Goal: Complete application form: Complete application form

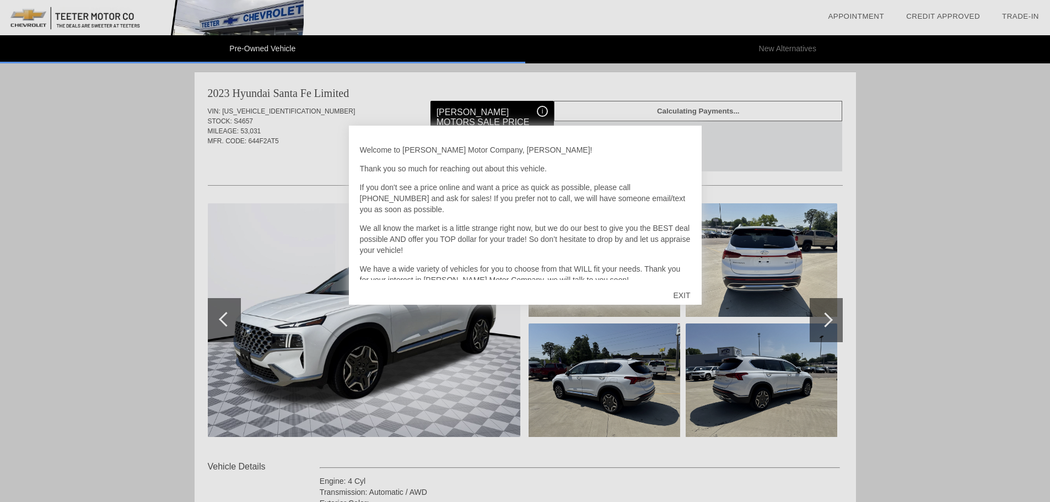
scroll to position [32, 0]
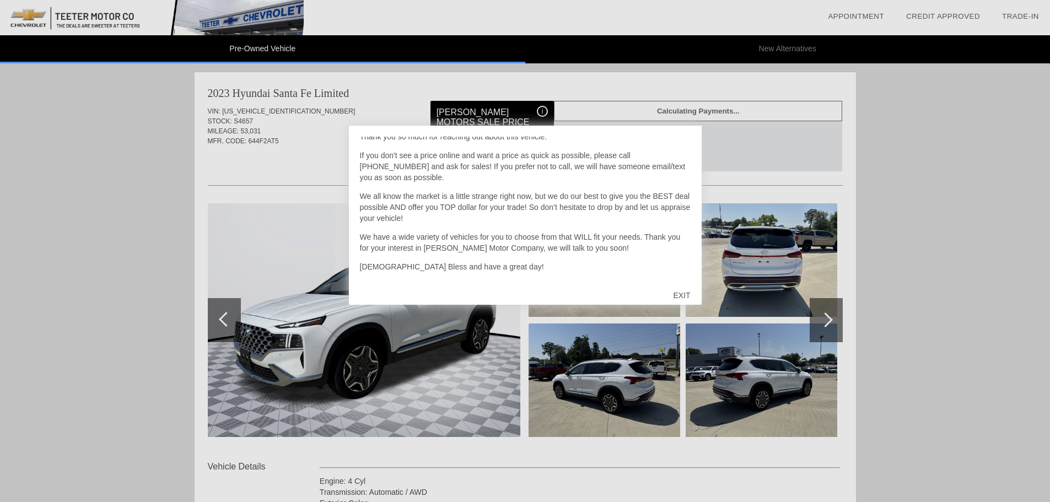
click at [675, 295] on div "EXIT" at bounding box center [681, 295] width 39 height 33
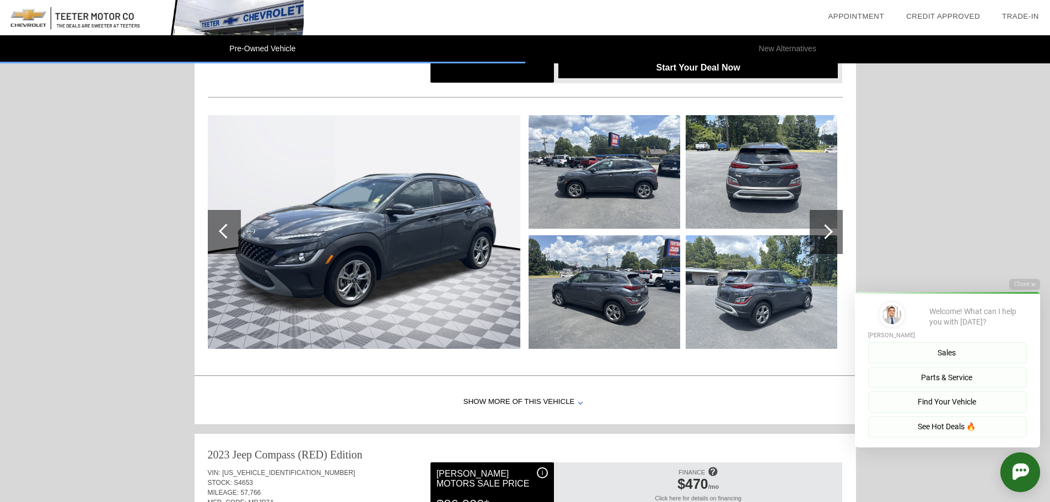
scroll to position [1188, 0]
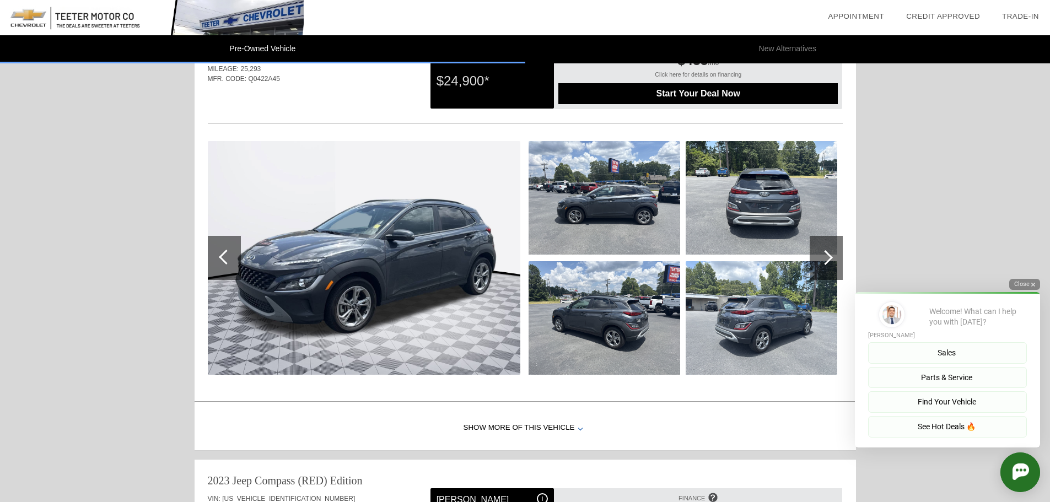
click at [1017, 284] on button "Close" at bounding box center [1024, 284] width 31 height 10
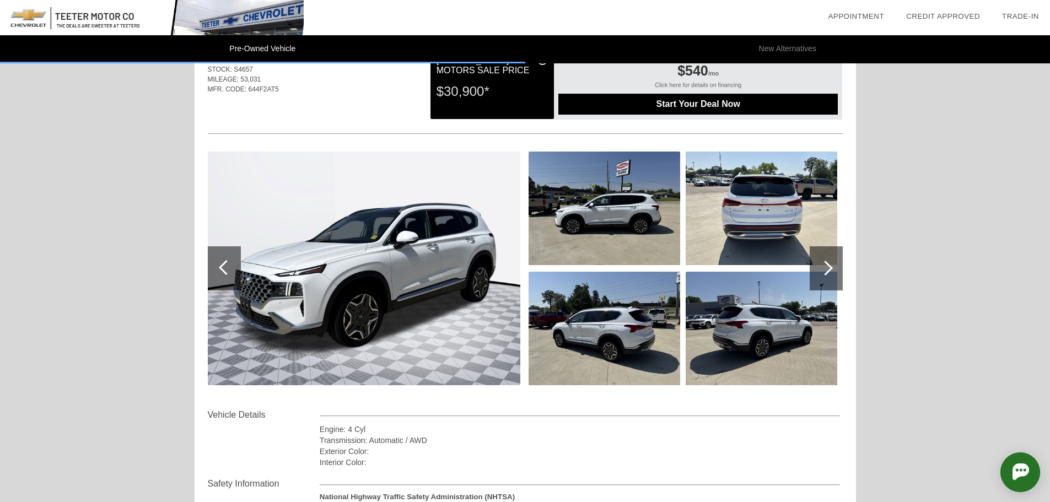
scroll to position [47, 0]
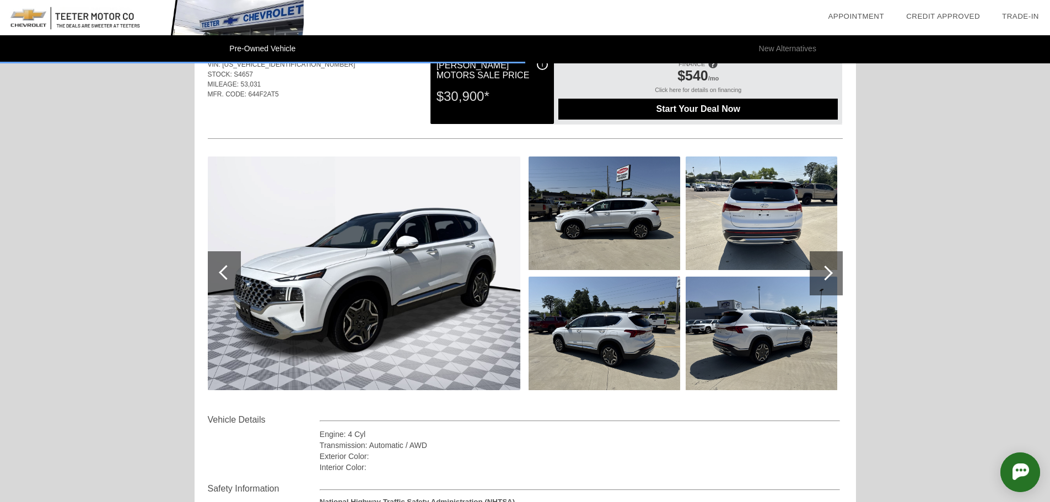
click at [823, 277] on div at bounding box center [825, 273] width 15 height 15
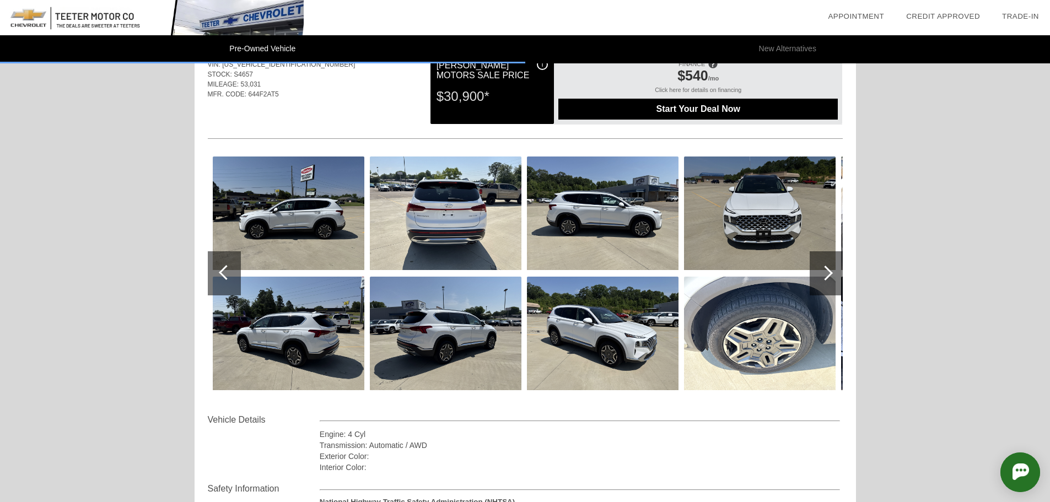
click at [823, 277] on div at bounding box center [825, 273] width 15 height 15
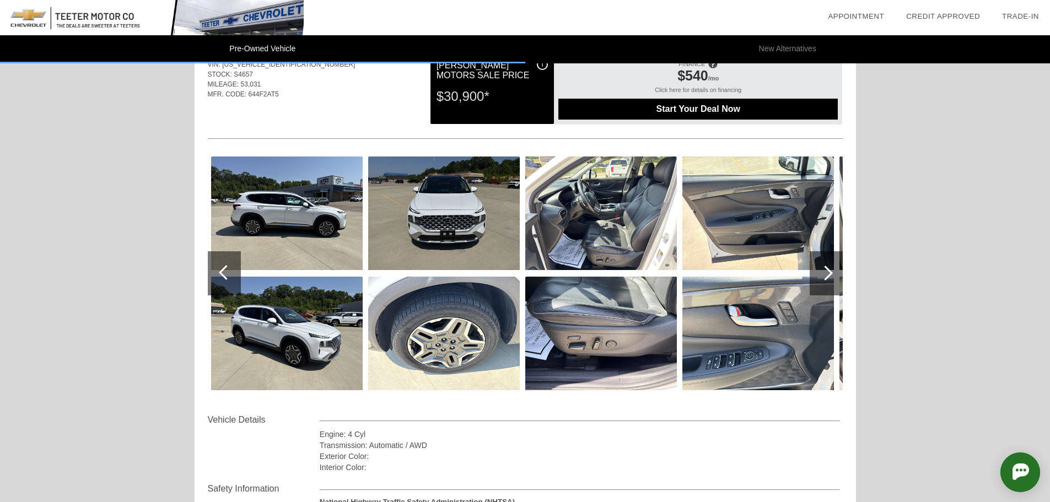
click at [823, 277] on div at bounding box center [825, 273] width 15 height 15
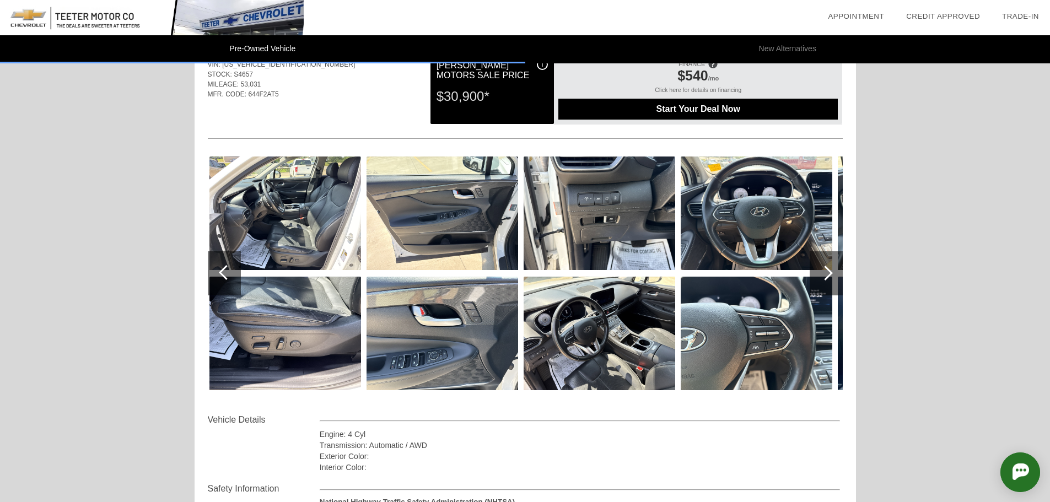
click at [296, 195] on img at bounding box center [285, 214] width 152 height 114
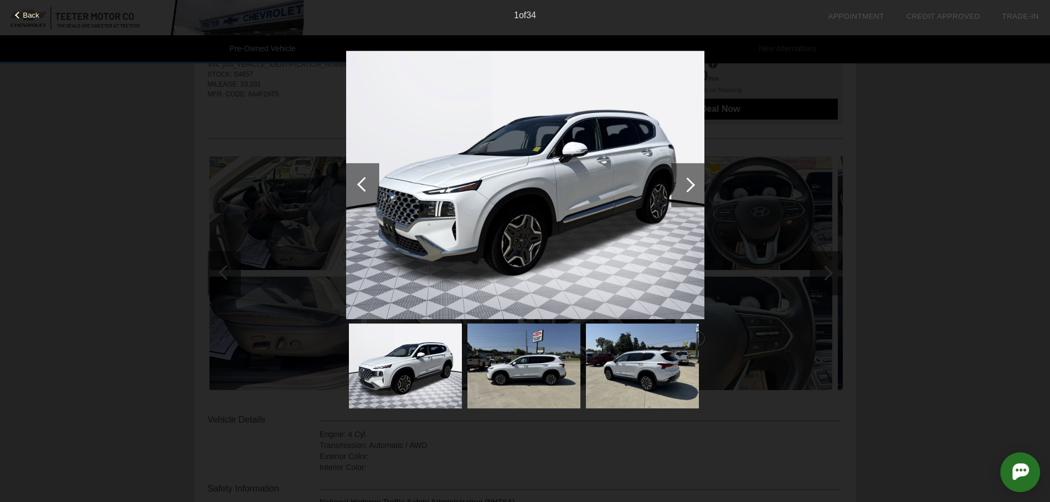
click at [686, 184] on div at bounding box center [687, 184] width 15 height 15
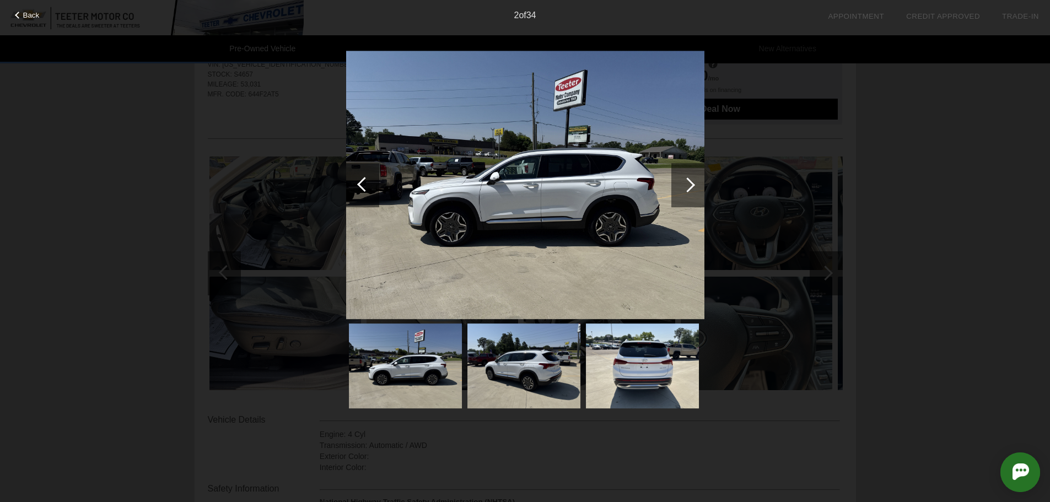
click at [686, 184] on div at bounding box center [687, 184] width 15 height 15
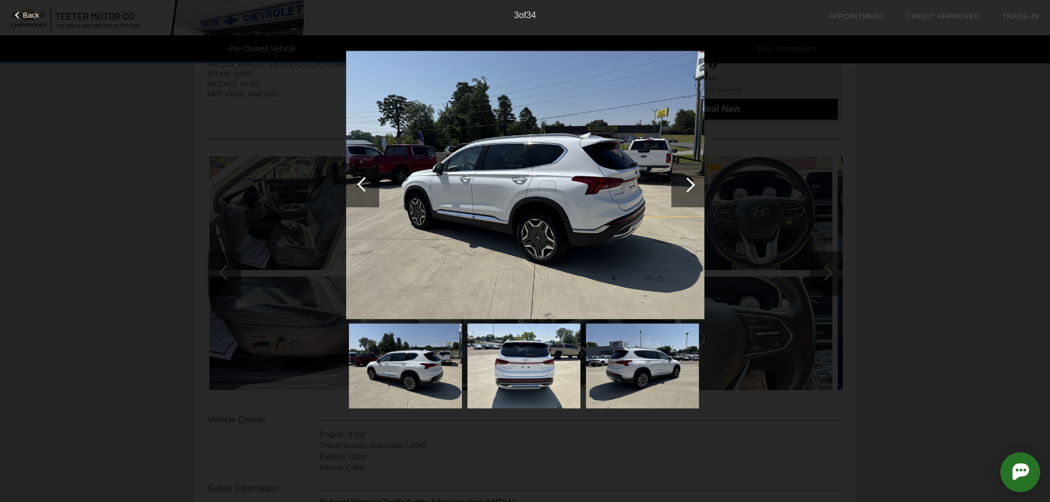
click at [686, 184] on div at bounding box center [687, 184] width 15 height 15
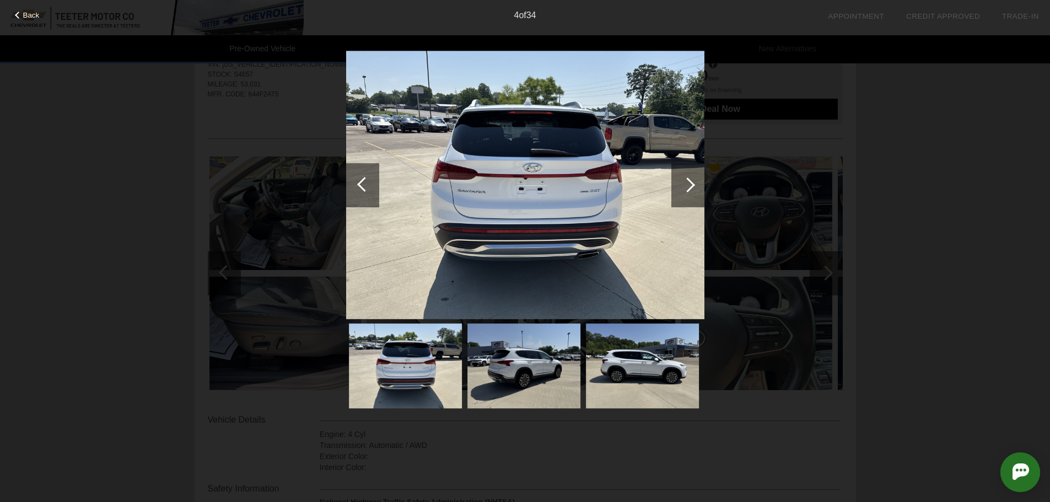
click at [686, 184] on div at bounding box center [687, 184] width 15 height 15
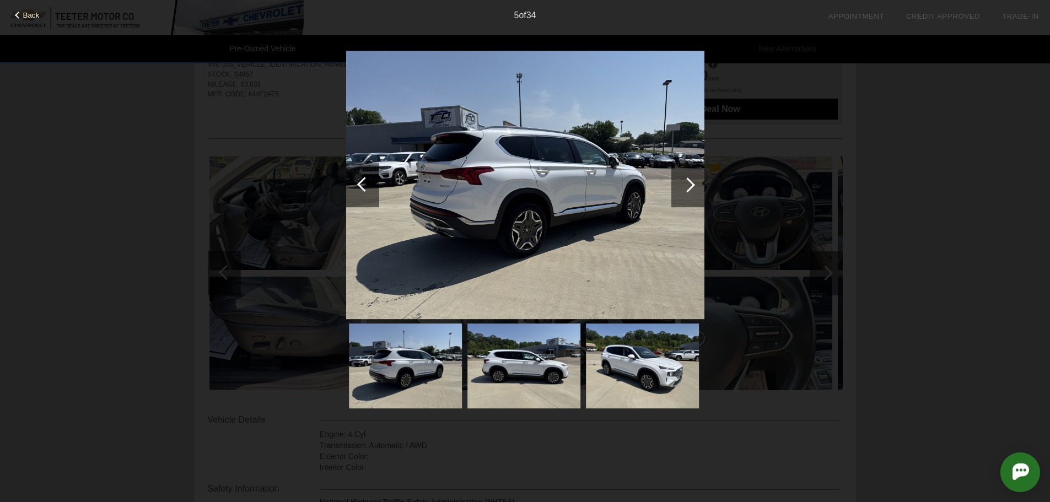
click at [686, 184] on div at bounding box center [687, 184] width 15 height 15
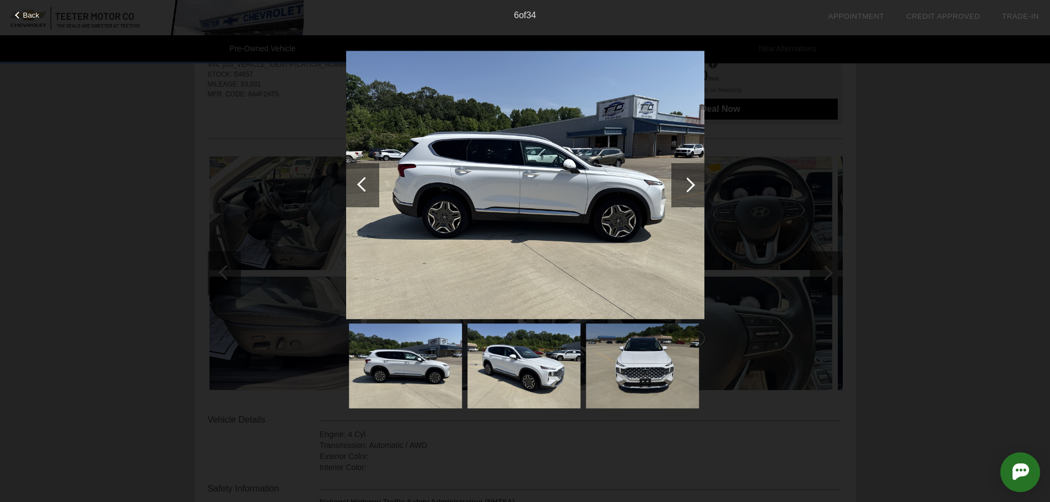
click at [686, 184] on div at bounding box center [687, 184] width 15 height 15
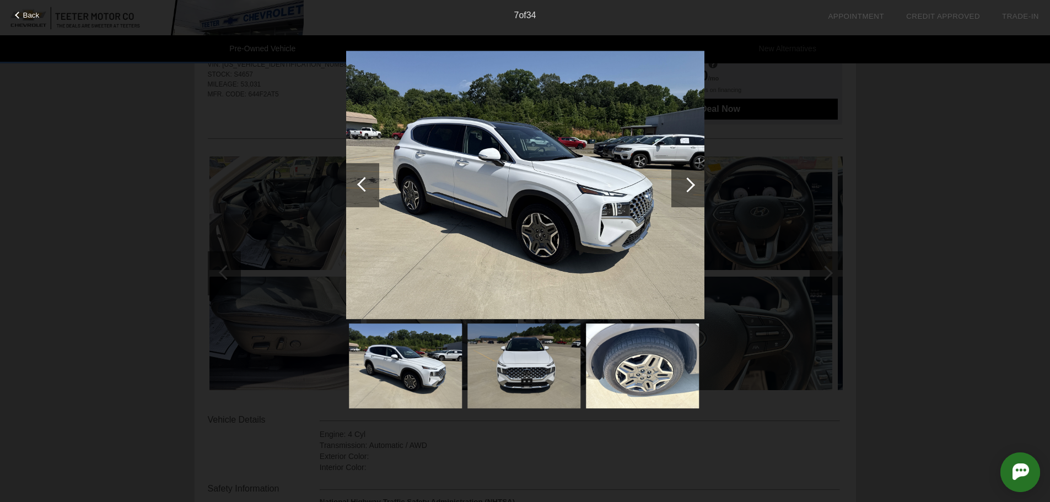
click at [686, 184] on div at bounding box center [687, 184] width 15 height 15
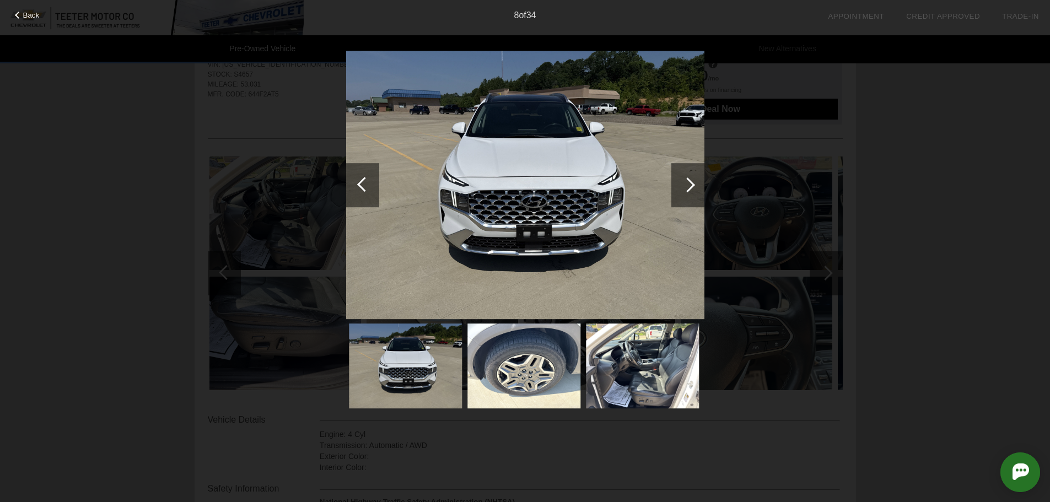
click at [686, 184] on div at bounding box center [687, 184] width 15 height 15
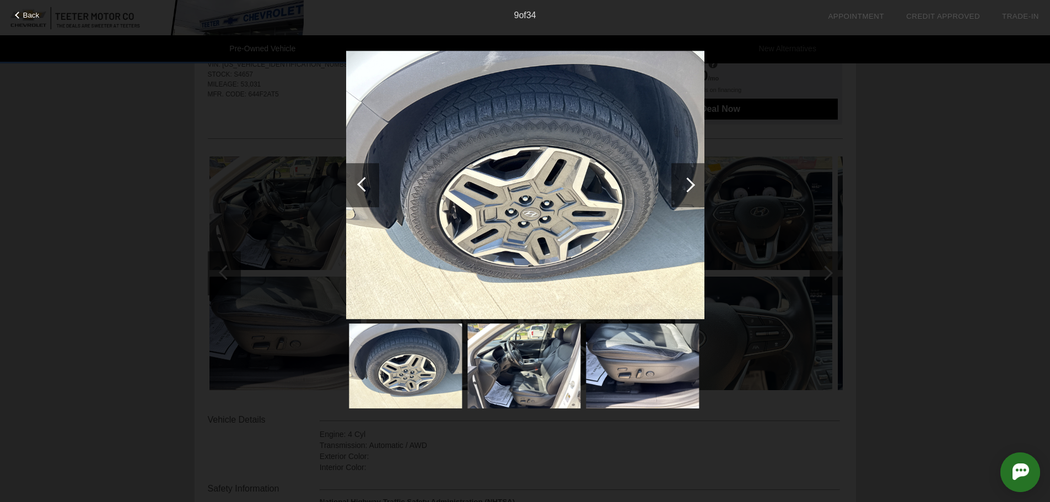
click at [686, 184] on div at bounding box center [687, 184] width 15 height 15
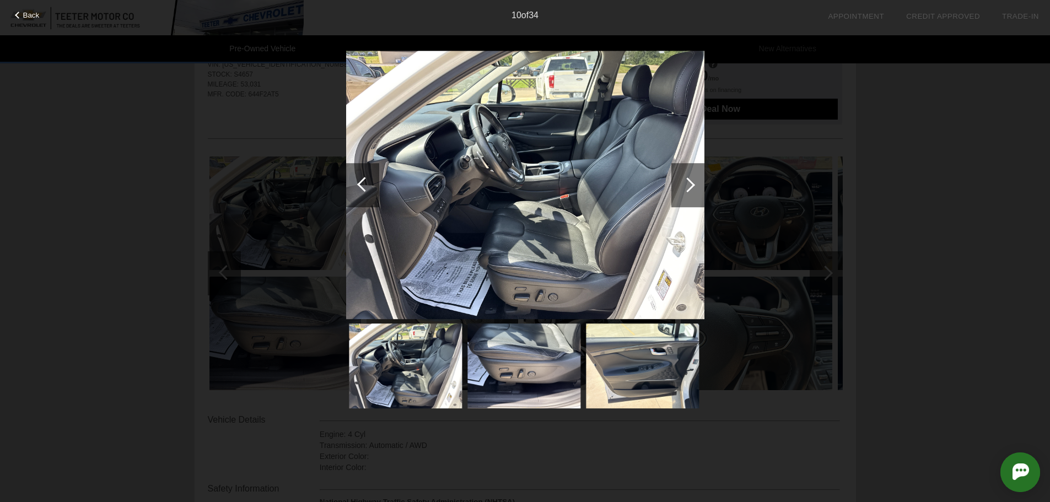
click at [695, 186] on div at bounding box center [687, 185] width 33 height 44
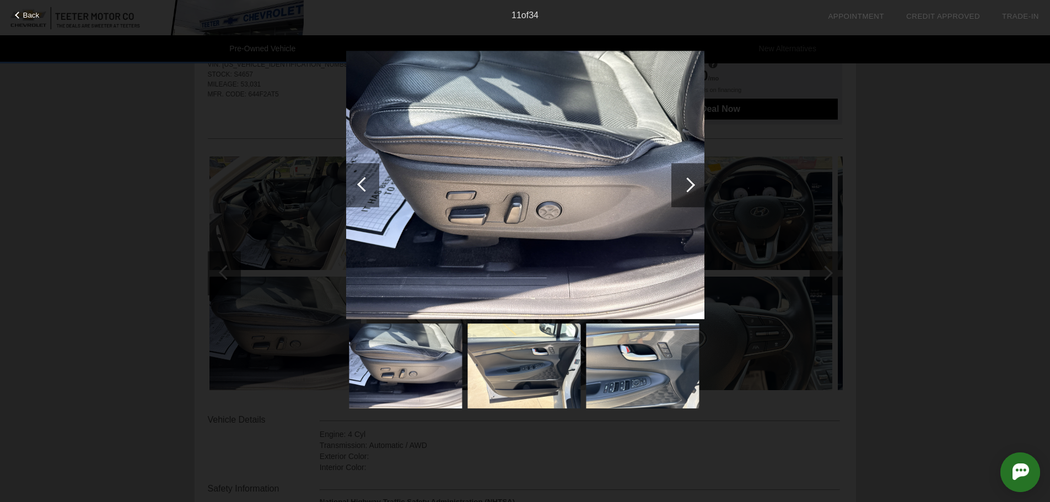
click at [695, 186] on div at bounding box center [687, 185] width 33 height 44
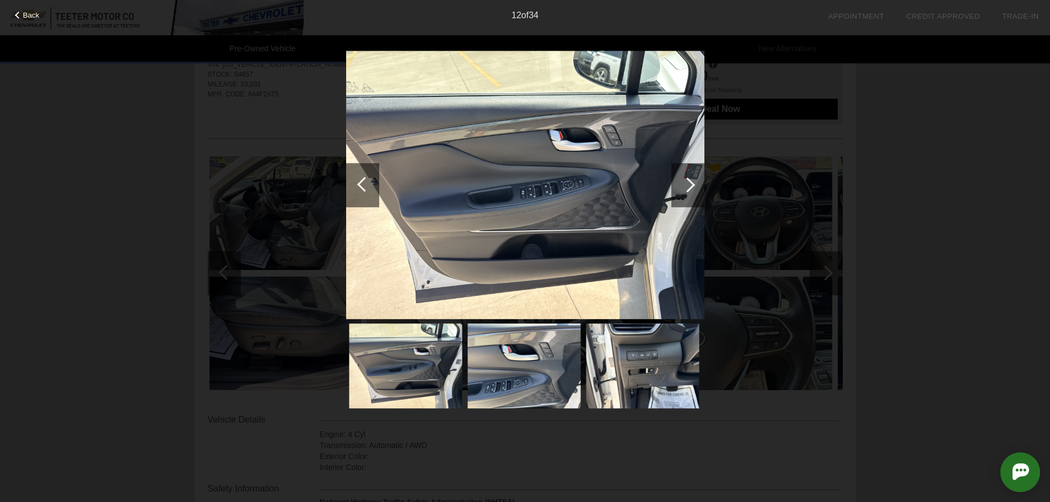
click at [695, 186] on div at bounding box center [687, 185] width 33 height 44
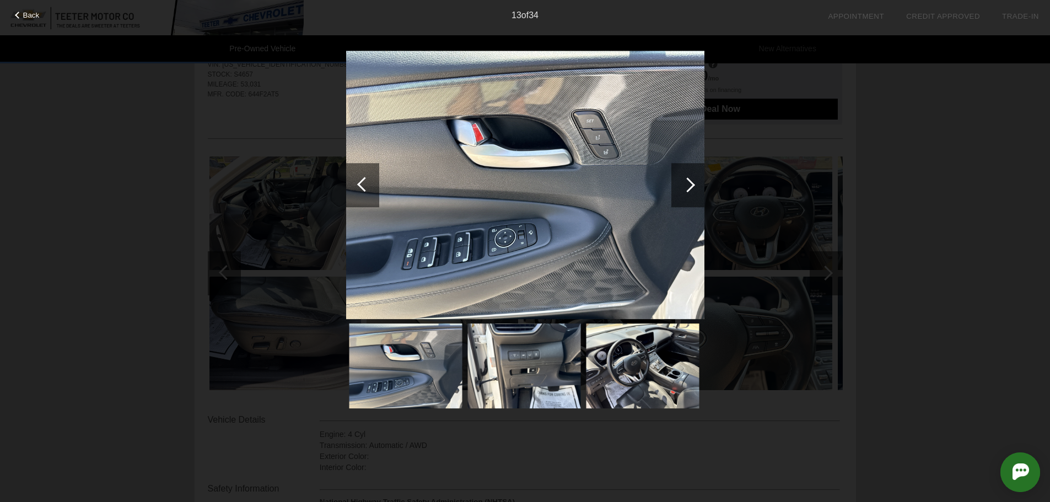
click at [695, 186] on div at bounding box center [687, 185] width 33 height 44
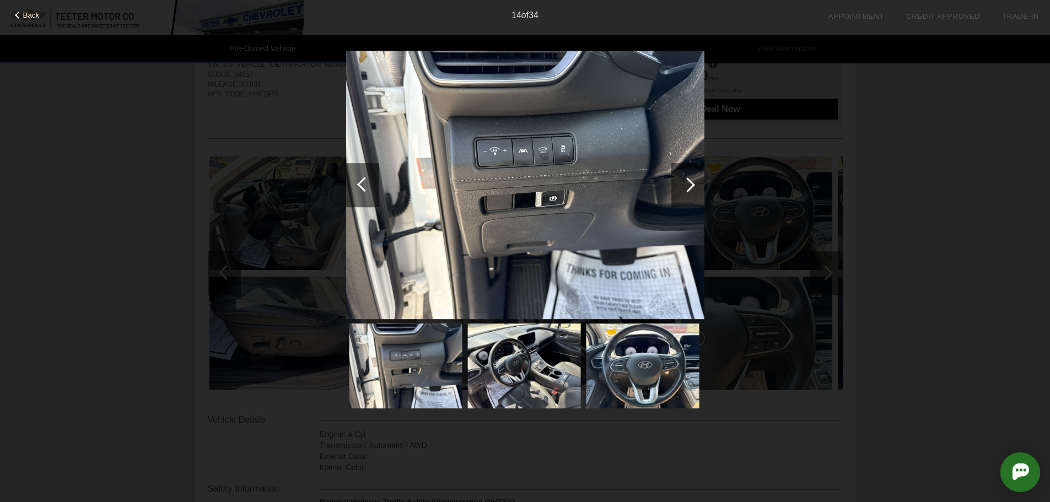
click at [695, 186] on div at bounding box center [687, 185] width 33 height 44
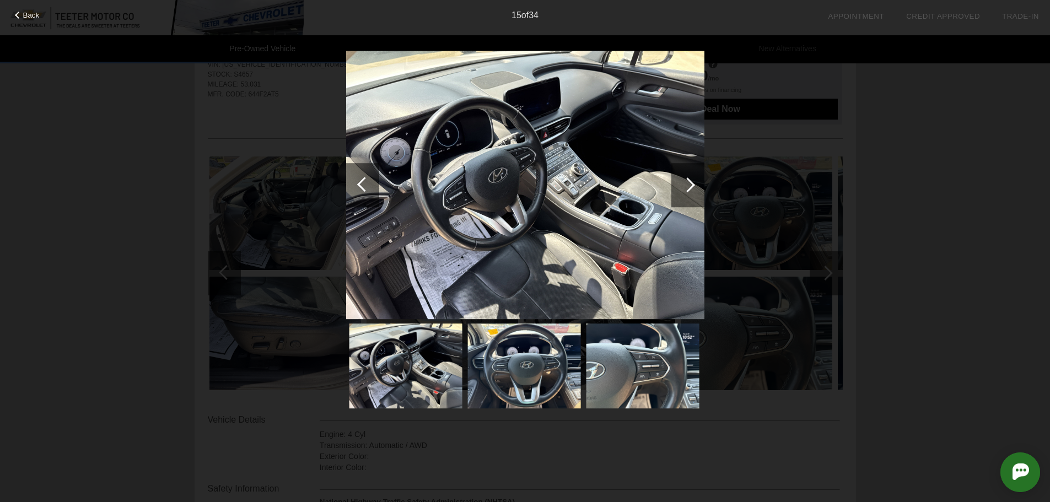
scroll to position [0, 0]
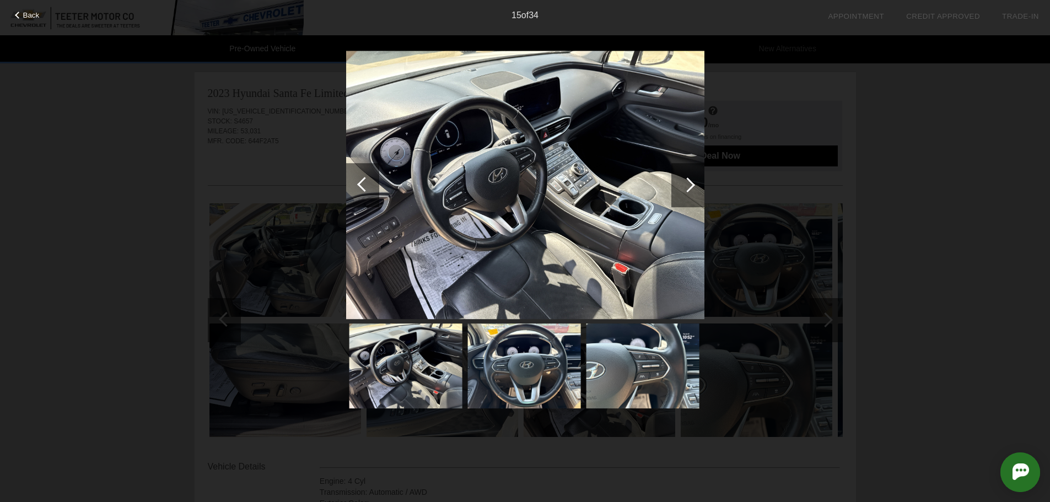
click at [695, 186] on div at bounding box center [687, 185] width 33 height 44
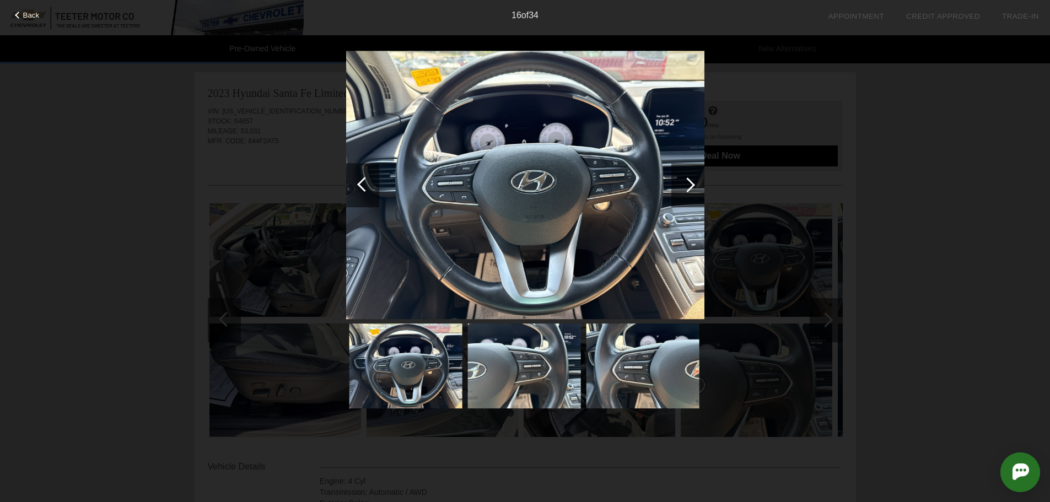
click at [695, 186] on div at bounding box center [687, 185] width 33 height 44
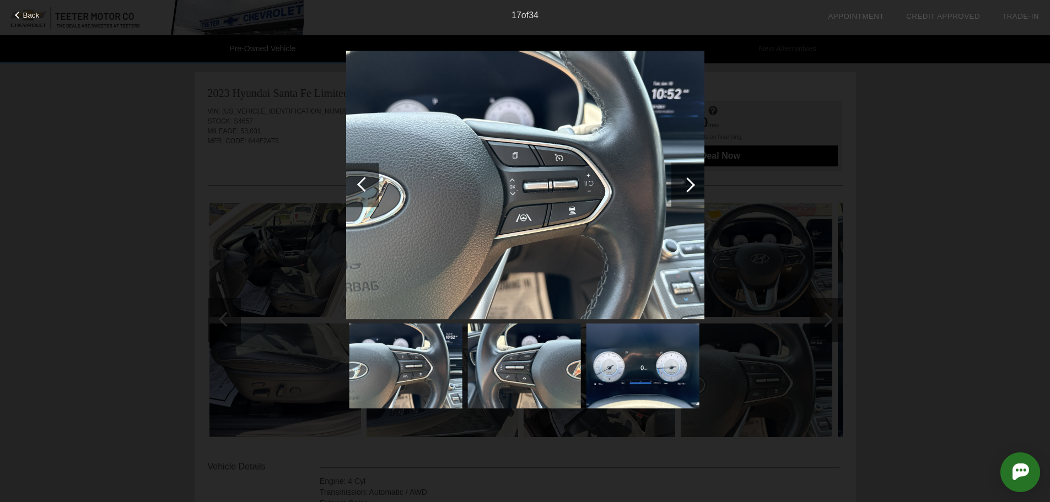
click at [695, 186] on div at bounding box center [687, 185] width 33 height 44
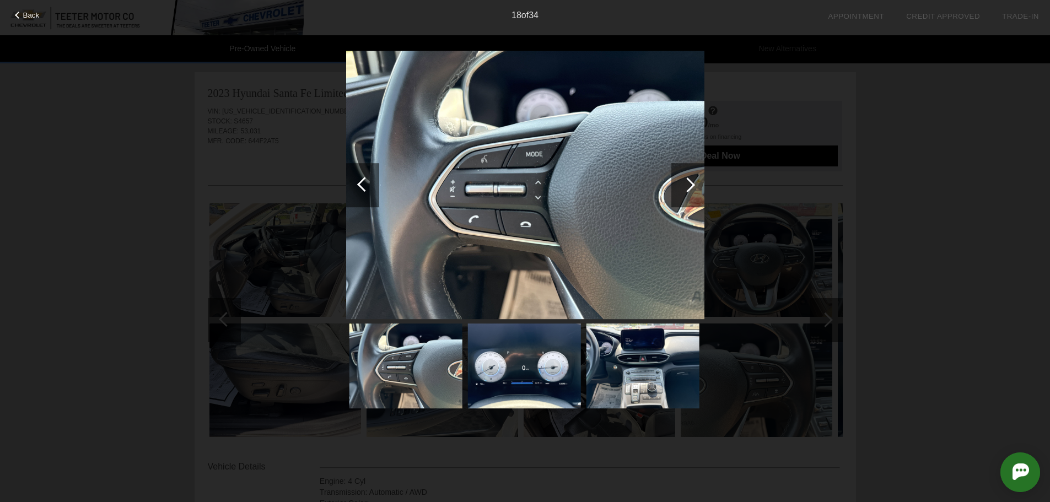
click at [695, 186] on div at bounding box center [687, 185] width 33 height 44
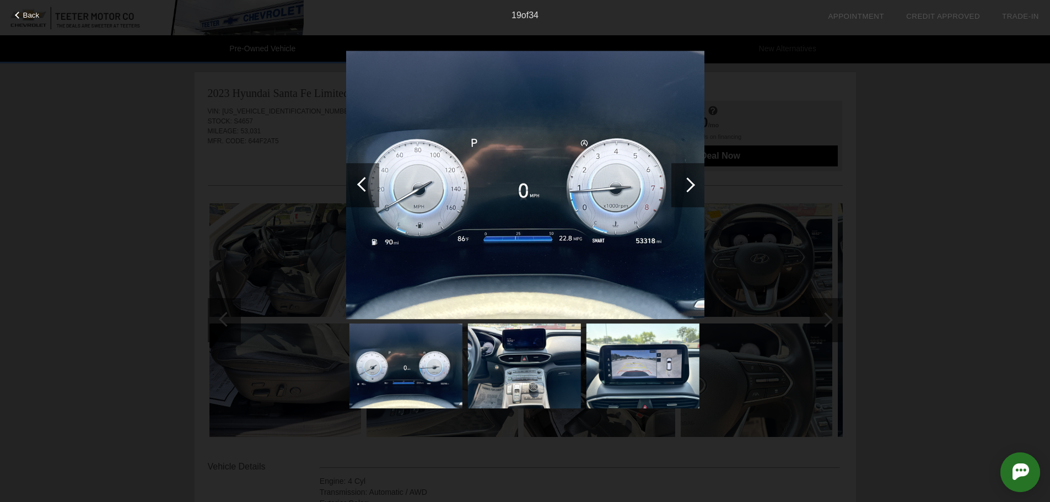
click at [695, 186] on div at bounding box center [687, 185] width 33 height 44
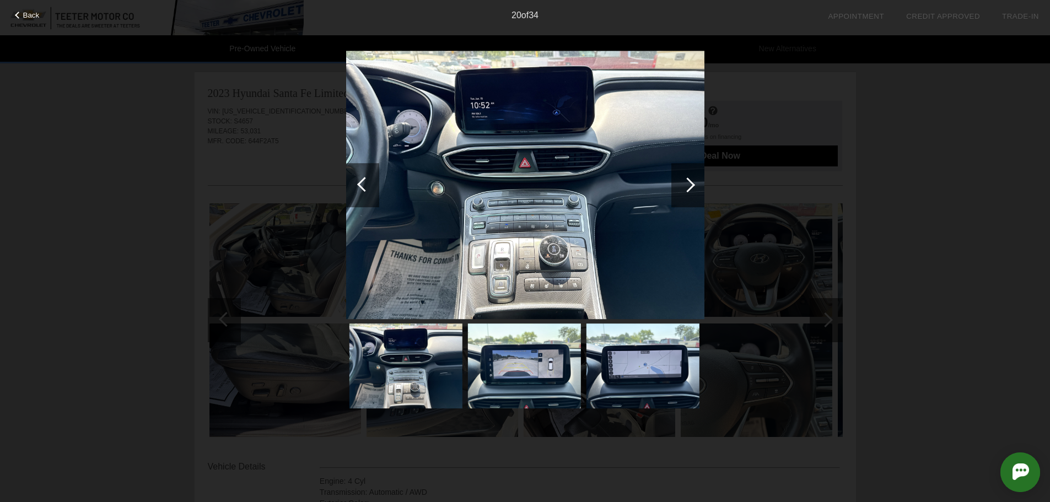
click at [695, 186] on div at bounding box center [687, 185] width 33 height 44
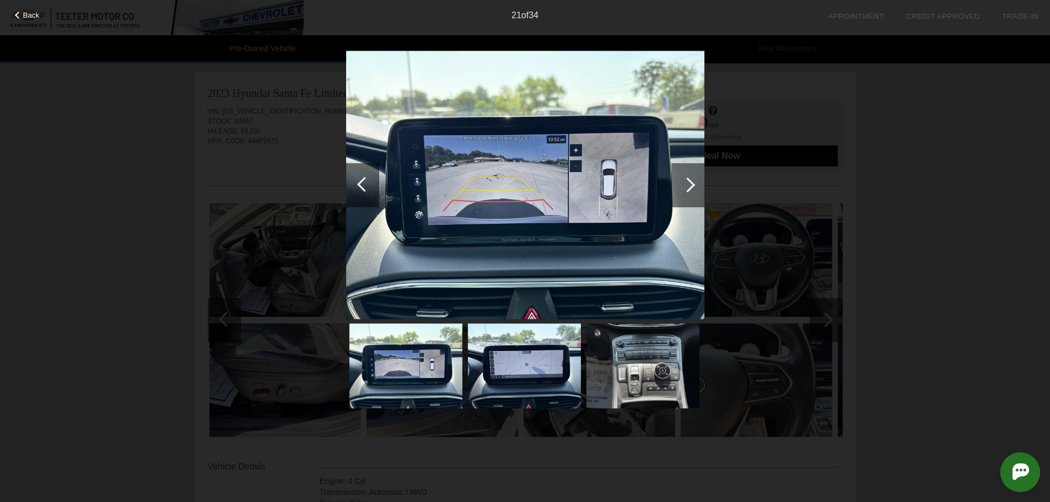
click at [695, 186] on div at bounding box center [687, 185] width 33 height 44
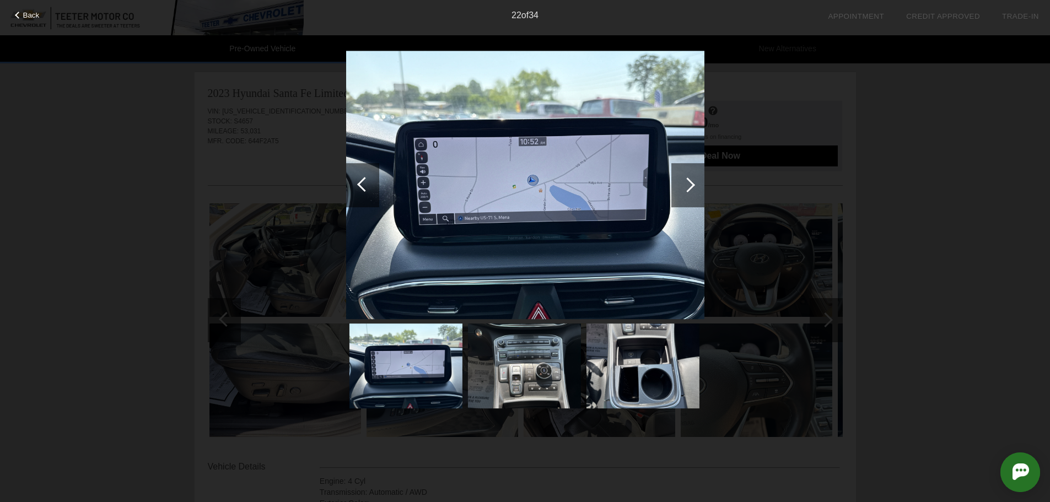
click at [695, 186] on div at bounding box center [687, 185] width 33 height 44
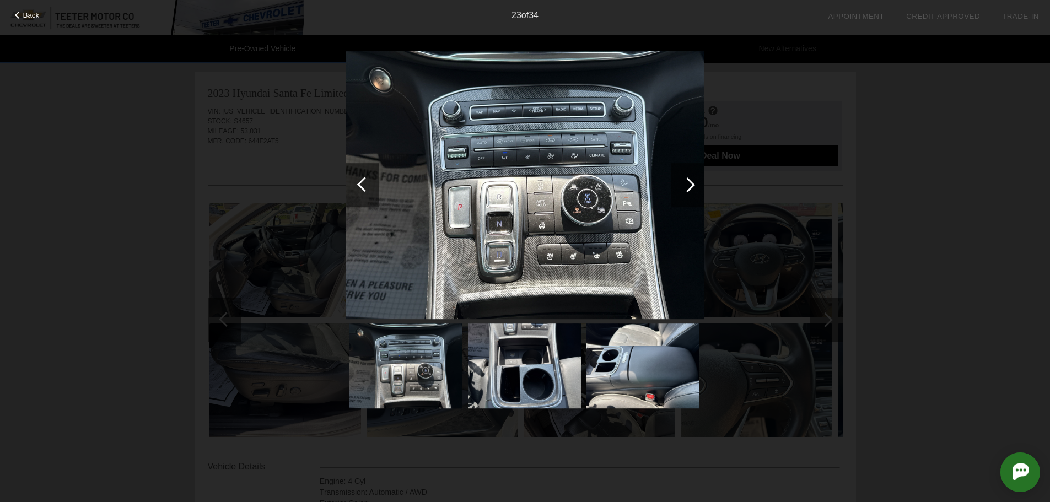
click at [695, 186] on div at bounding box center [687, 185] width 33 height 44
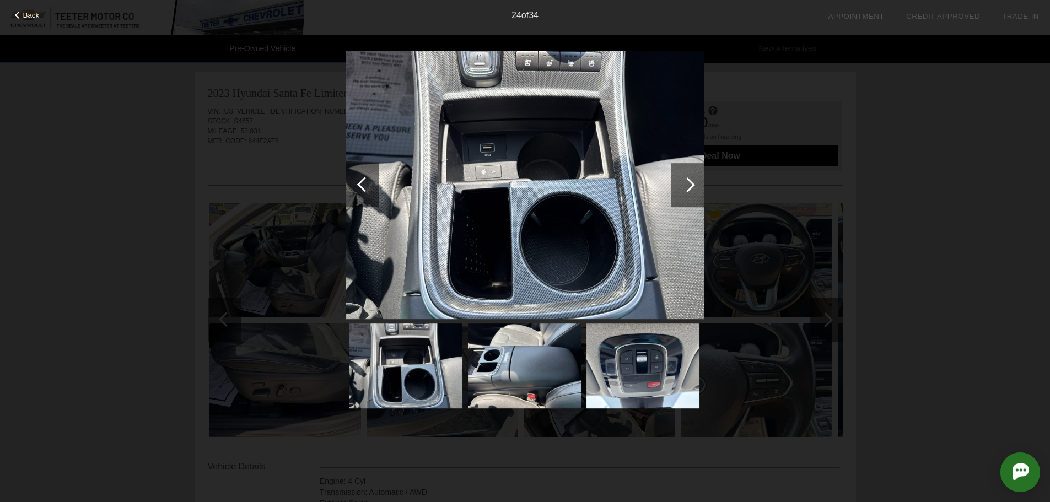
click at [695, 186] on div at bounding box center [687, 185] width 33 height 44
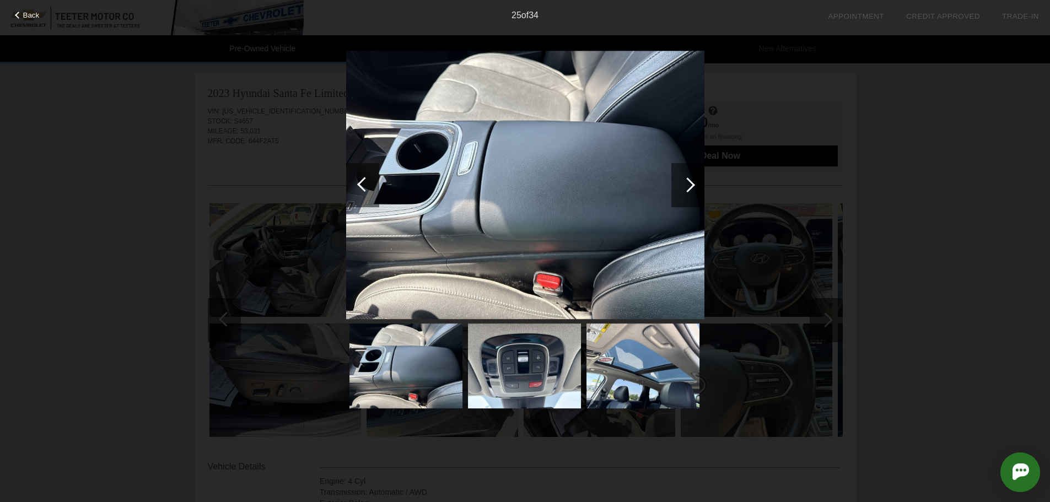
click at [695, 186] on div at bounding box center [687, 185] width 33 height 44
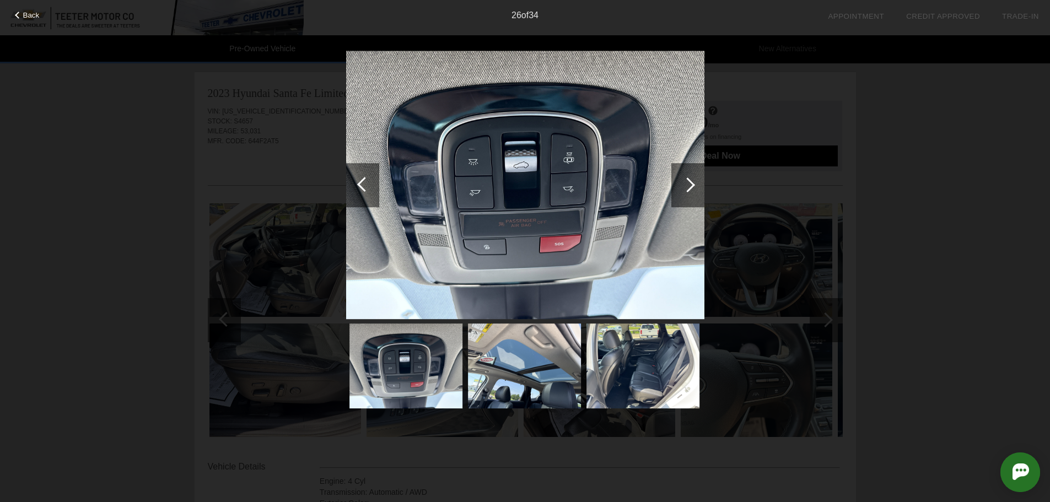
click at [695, 186] on div at bounding box center [687, 185] width 33 height 44
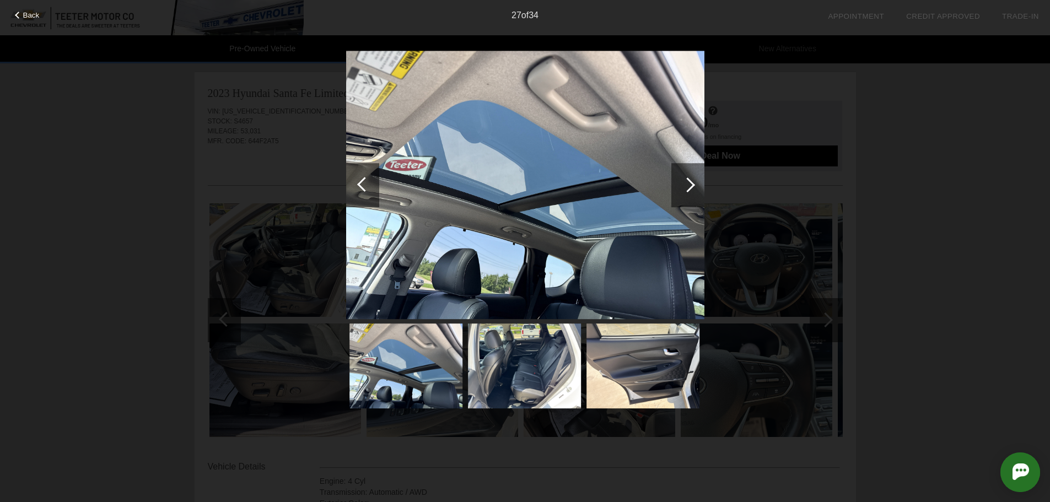
click at [695, 186] on div at bounding box center [687, 185] width 33 height 44
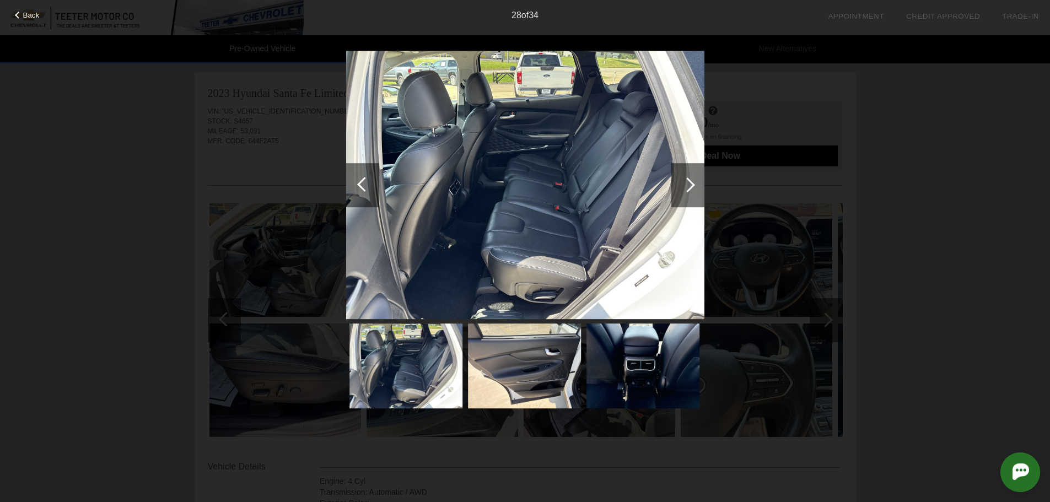
click at [695, 186] on div at bounding box center [687, 185] width 33 height 44
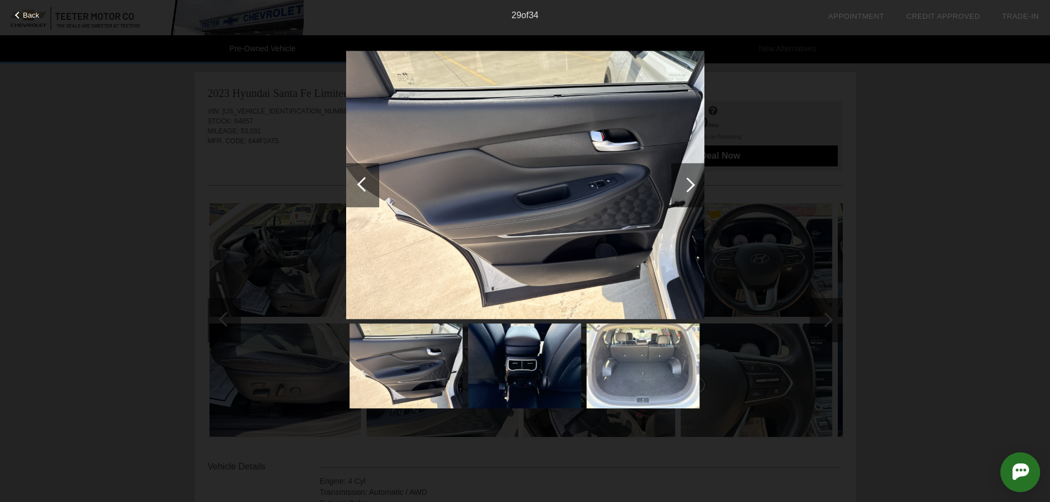
click at [695, 186] on div at bounding box center [687, 185] width 33 height 44
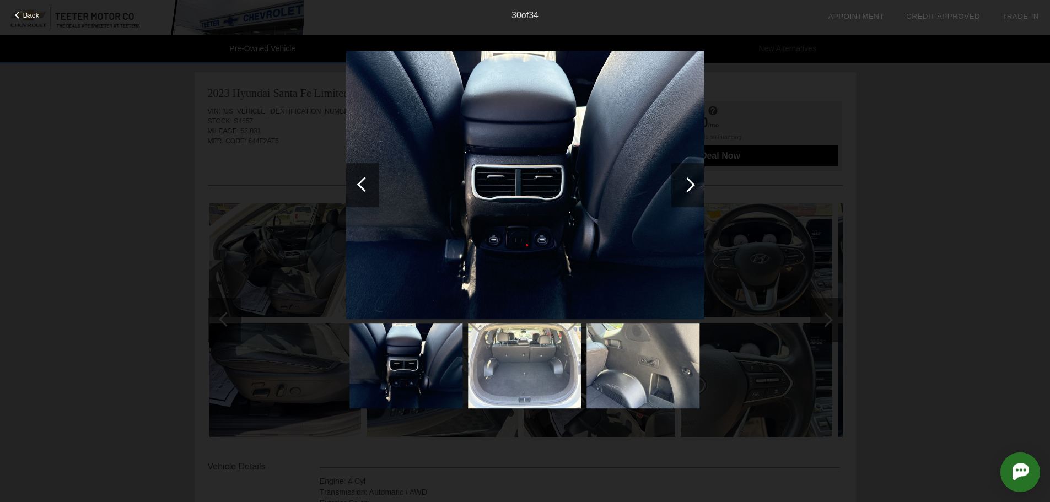
click at [695, 186] on div at bounding box center [687, 185] width 33 height 44
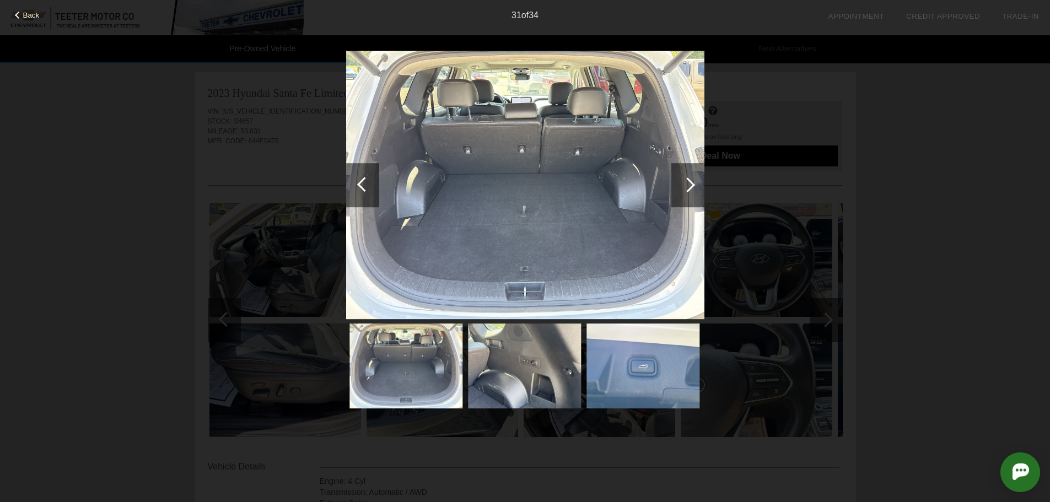
click at [695, 186] on div at bounding box center [687, 185] width 33 height 44
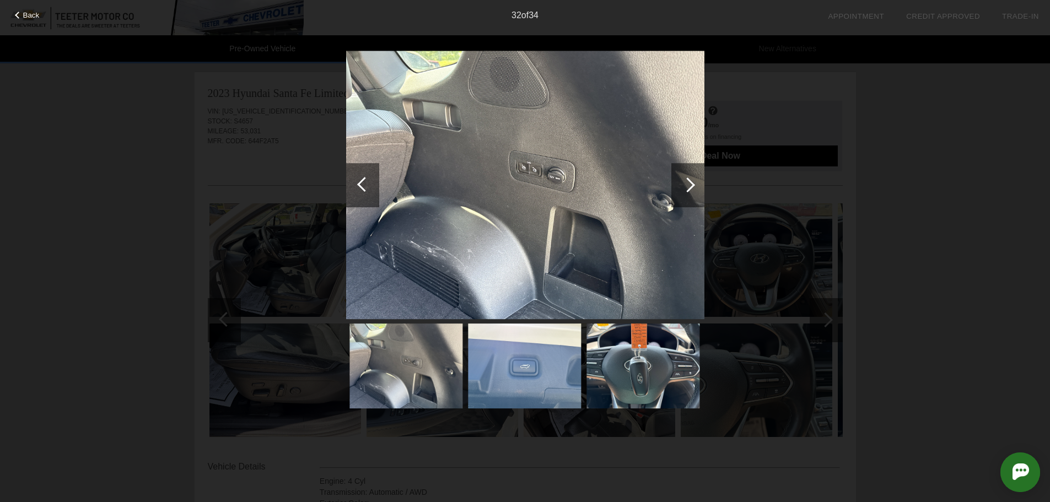
click at [695, 186] on div at bounding box center [687, 185] width 33 height 44
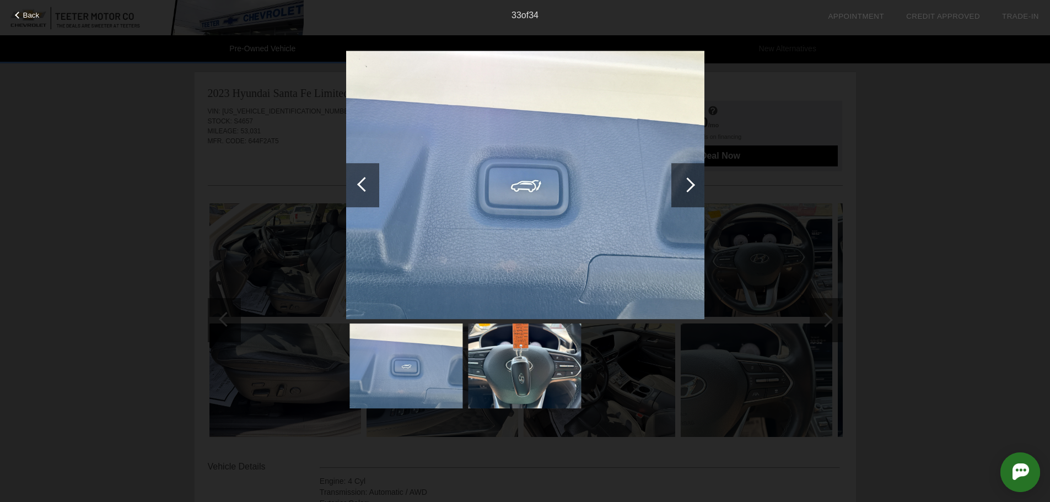
click at [691, 186] on div at bounding box center [687, 184] width 15 height 15
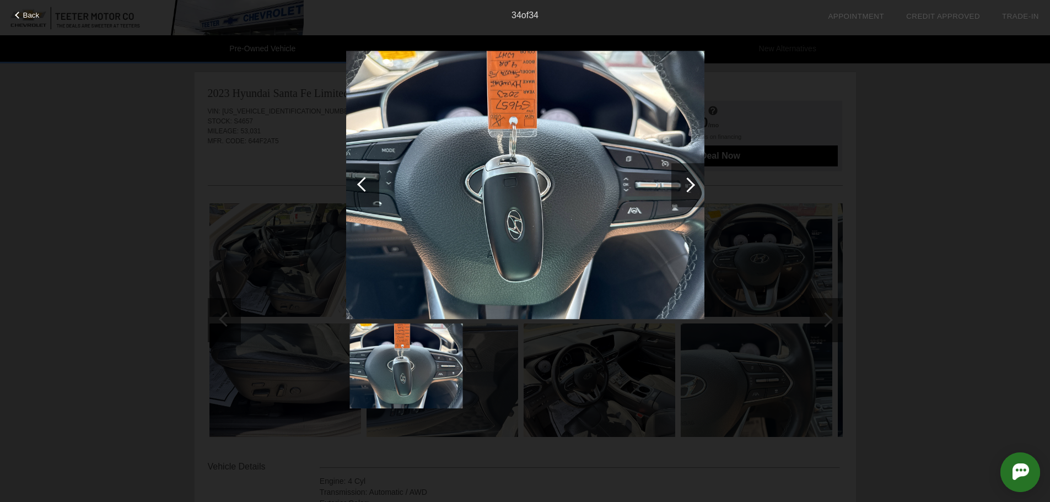
click at [691, 186] on div at bounding box center [687, 184] width 15 height 15
click at [864, 98] on div "Back 34 of 34" at bounding box center [525, 251] width 1050 height 502
click at [23, 14] on span "Back" at bounding box center [31, 15] width 17 height 8
